Goal: Obtain resource: Obtain resource

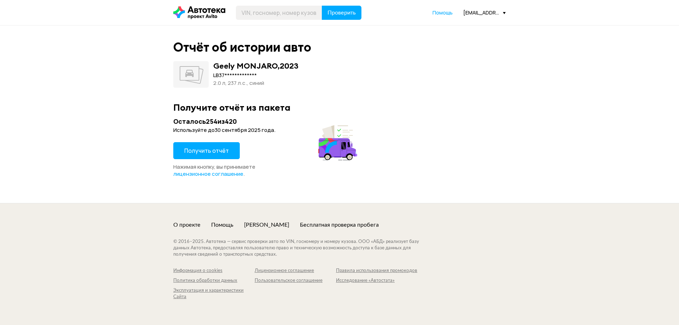
click at [199, 150] on span "Получить отчёт" at bounding box center [206, 151] width 45 height 8
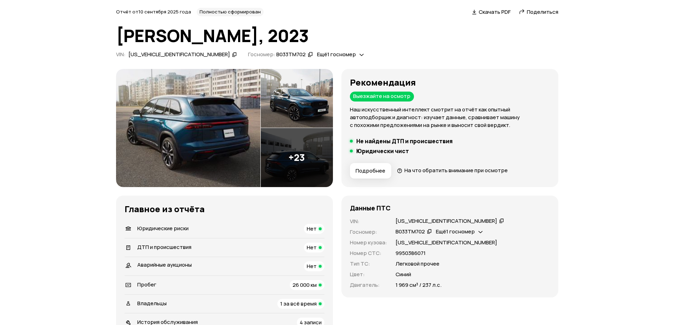
scroll to position [71, 0]
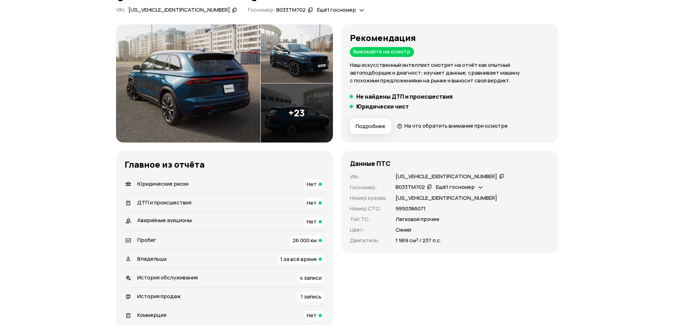
click at [472, 186] on span "Ещё 1 госномер" at bounding box center [455, 186] width 39 height 7
click at [466, 165] on div "Данные ПТС" at bounding box center [450, 164] width 200 height 8
click at [416, 176] on div "[US_VEHICLE_IDENTIFICATION_NUMBER]" at bounding box center [446, 176] width 102 height 7
click at [415, 199] on p "[US_VEHICLE_IDENTIFICATION_NUMBER]" at bounding box center [446, 198] width 102 height 8
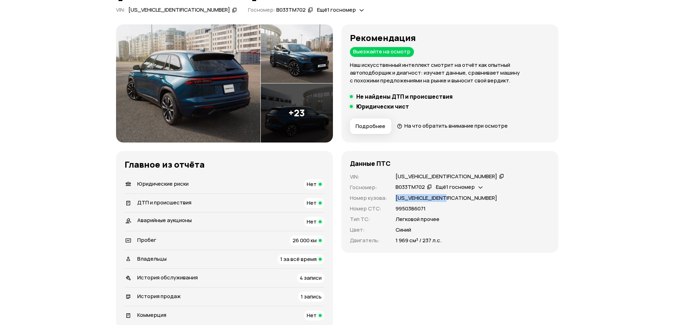
copy p "[US_VEHICLE_IDENTIFICATION_NUMBER]"
click at [407, 187] on div "В033ТМ702" at bounding box center [409, 187] width 29 height 7
click at [406, 189] on div "В033ТМ702" at bounding box center [409, 187] width 29 height 7
copy div "В033ТМ702"
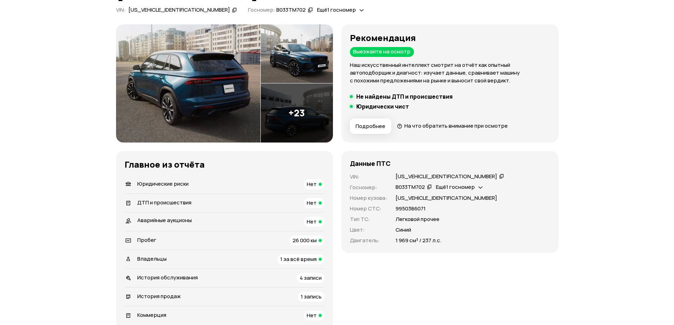
click at [402, 208] on p "9950386071" at bounding box center [410, 209] width 30 height 8
copy p "9950386071"
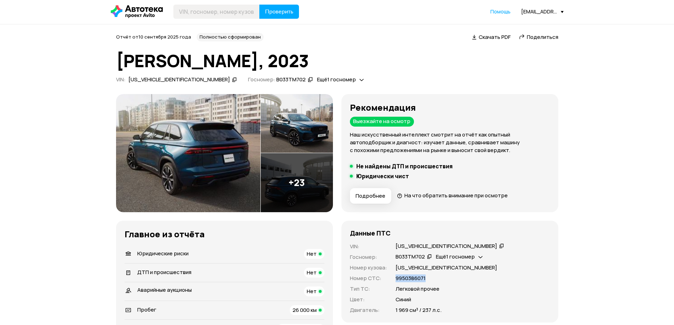
scroll to position [0, 0]
